Goal: Complete application form

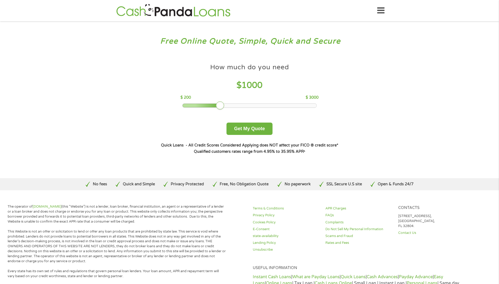
click at [252, 102] on div "How much do you need $ 1000 $ 200 $ 3000" at bounding box center [249, 84] width 138 height 47
click at [253, 104] on div at bounding box center [249, 106] width 134 height 4
click at [250, 107] on div at bounding box center [253, 105] width 8 height 8
click at [245, 127] on button "Get My Quote" at bounding box center [249, 129] width 46 height 12
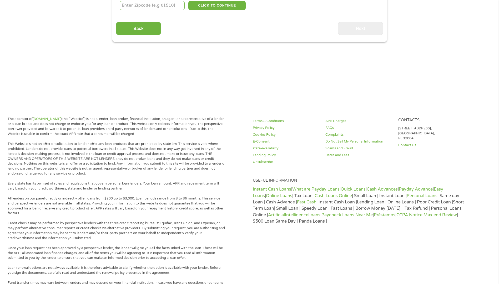
scroll to position [53, 0]
